Goal: Find contact information: Find contact information

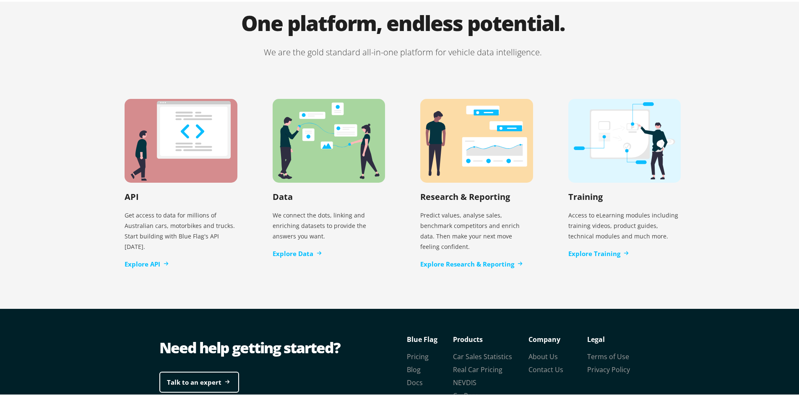
scroll to position [1701, 0]
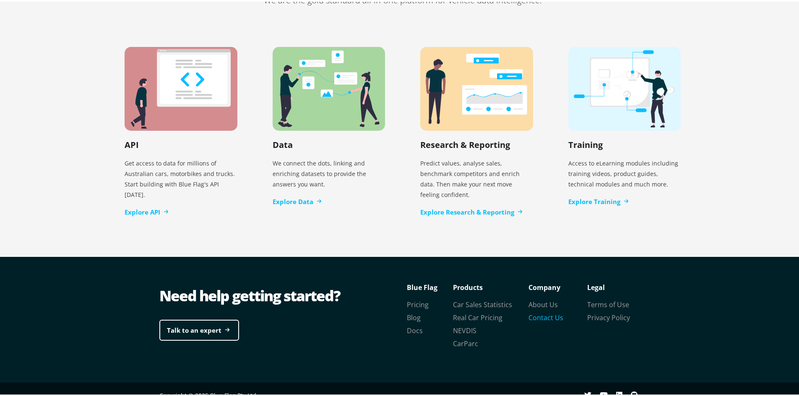
click at [544, 311] on link "Contact Us" at bounding box center [545, 315] width 35 height 9
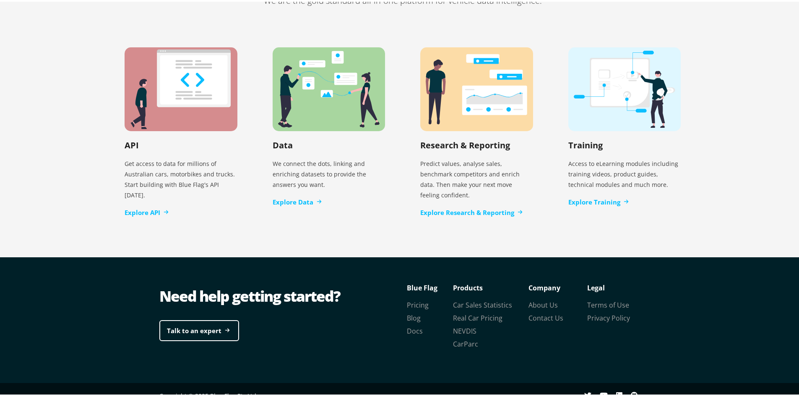
scroll to position [1701, 0]
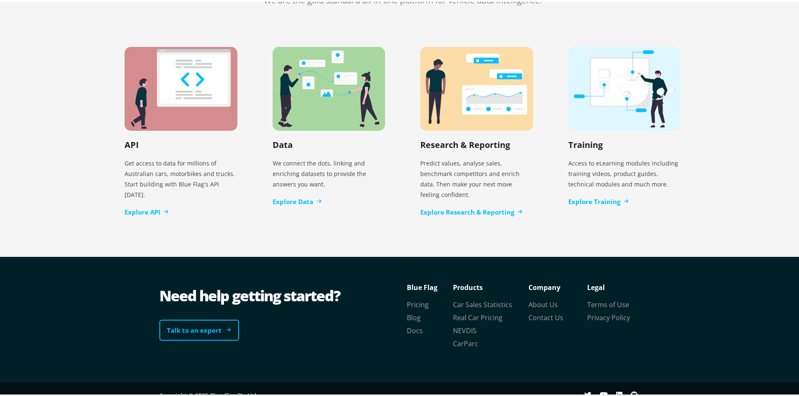
click at [184, 319] on link "Talk to an expert" at bounding box center [199, 328] width 80 height 21
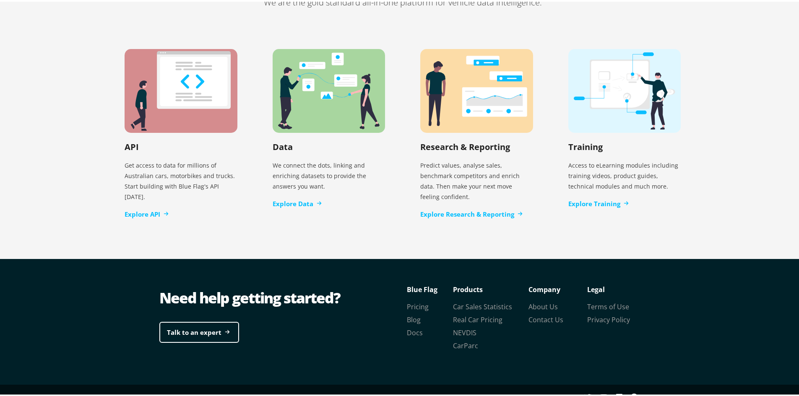
scroll to position [1701, 0]
